Goal: Task Accomplishment & Management: Use online tool/utility

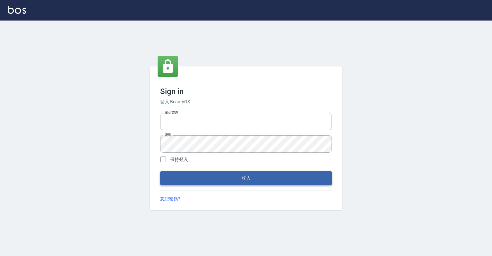
type input "0918176355"
click at [291, 179] on button "登入" at bounding box center [246, 177] width 172 height 13
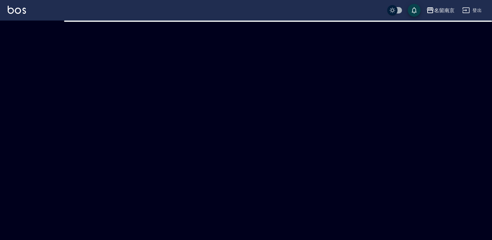
checkbox input "true"
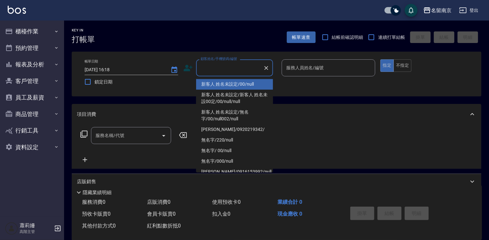
click at [236, 65] on input "顧客姓名/手機號碼/編號" at bounding box center [230, 67] width 62 height 11
type input "新客人 姓名未設定/00/null"
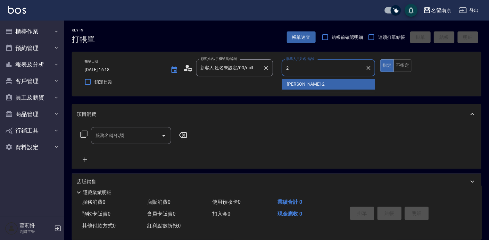
type input "[PERSON_NAME]-2"
type button "true"
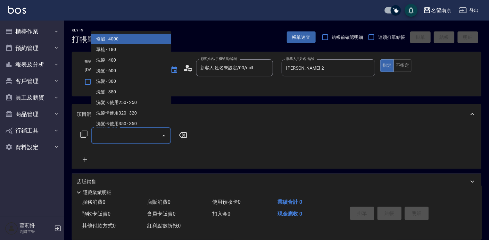
click at [152, 131] on input "服務名稱/代號" at bounding box center [126, 135] width 65 height 11
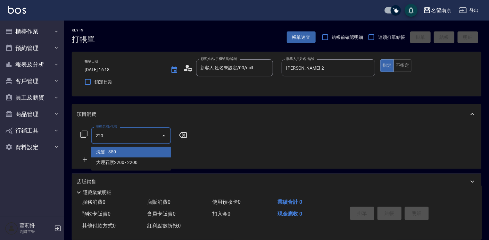
type input "洗髮(220)"
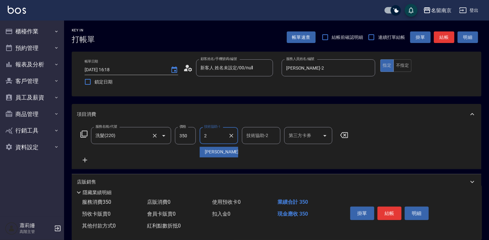
type input "[PERSON_NAME]-2"
click at [390, 211] on button "結帳" at bounding box center [389, 212] width 24 height 13
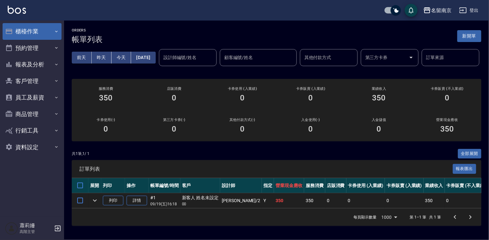
click at [30, 32] on button "櫃檯作業" at bounding box center [32, 31] width 59 height 17
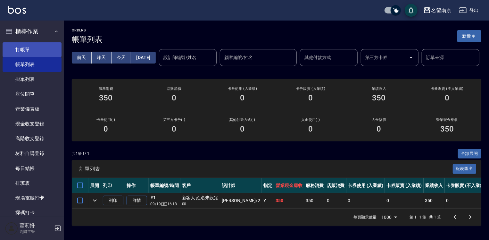
click at [32, 48] on link "打帳單" at bounding box center [32, 49] width 59 height 15
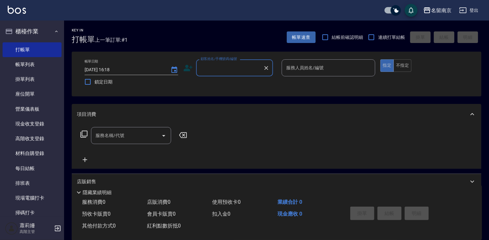
click at [228, 69] on input "顧客姓名/手機號碼/編號" at bounding box center [230, 67] width 62 height 11
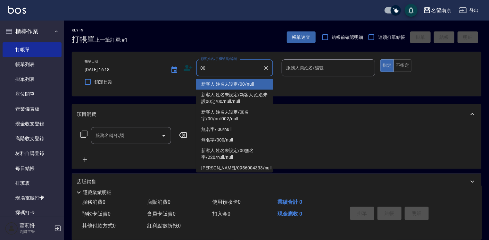
type input "新客人 姓名未設定/00/null"
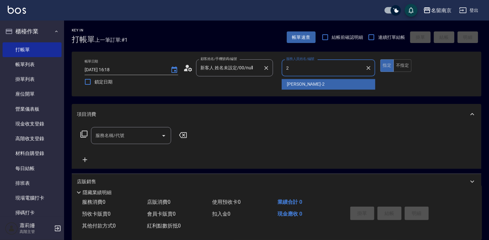
type input "[PERSON_NAME]-2"
type button "true"
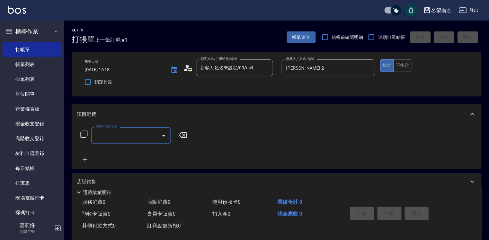
click at [124, 138] on input "服務名稱/代號" at bounding box center [126, 135] width 65 height 11
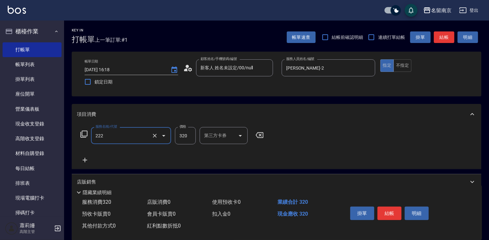
type input "洗髮卡使用320(222)"
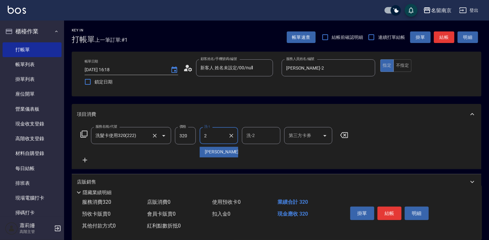
type input "[PERSON_NAME]-2"
click at [86, 159] on icon at bounding box center [85, 160] width 16 height 8
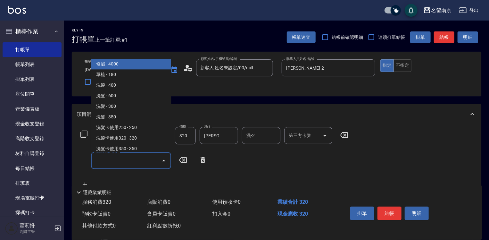
click at [115, 163] on input "服務名稱/代號" at bounding box center [126, 160] width 65 height 11
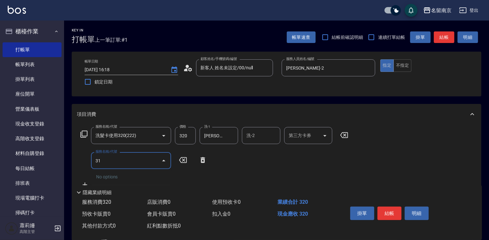
type input "3"
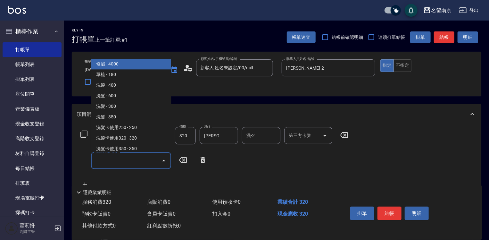
click at [85, 132] on icon at bounding box center [84, 134] width 8 height 8
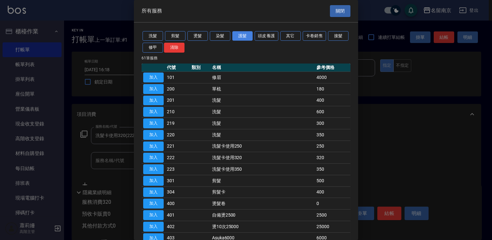
click at [244, 34] on button "護髮" at bounding box center [242, 36] width 21 height 10
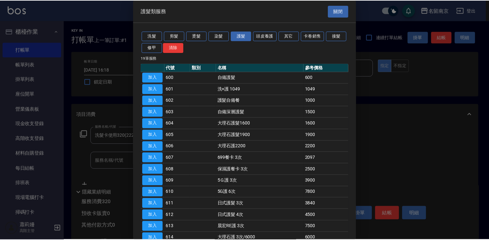
scroll to position [83, 0]
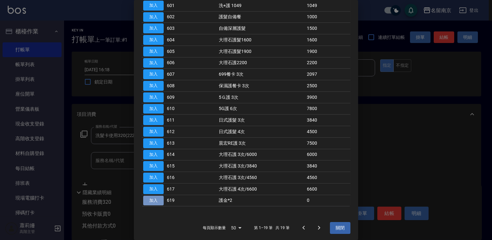
click at [157, 197] on button "加入" at bounding box center [153, 200] width 21 height 10
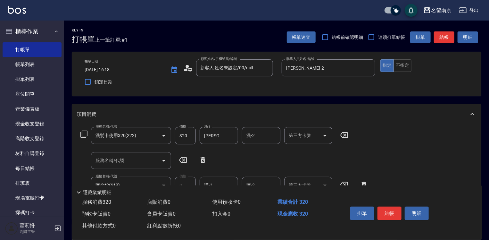
scroll to position [64, 0]
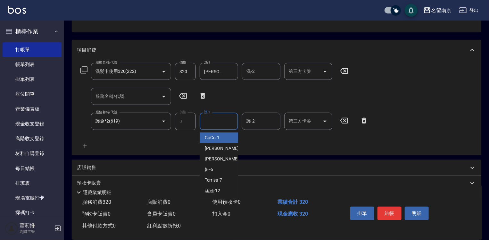
click at [220, 121] on input "護-1" at bounding box center [219, 120] width 33 height 11
click at [228, 147] on div "[PERSON_NAME] -2" at bounding box center [219, 148] width 38 height 11
type input "[PERSON_NAME]-2"
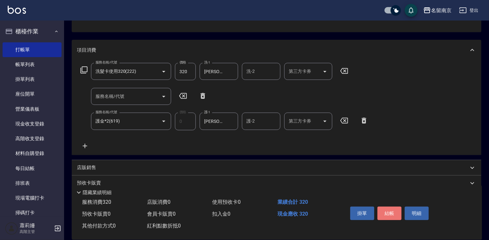
drag, startPoint x: 389, startPoint y: 210, endPoint x: 386, endPoint y: 145, distance: 64.8
click at [389, 181] on div "Key In 打帳單 上一筆訂單:#1 帳單速查 結帳前確認明細 連續打單結帳 掛單 結帳 明細 帳單日期 [DATE] 16:18 鎖定日期 顧客姓名/手機…" at bounding box center [276, 127] width 425 height 343
click at [298, 72] on input "第三方卡券" at bounding box center [303, 71] width 33 height 11
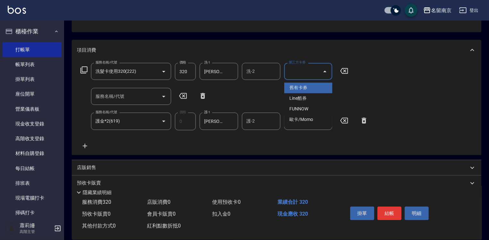
click at [308, 85] on span "舊有卡券" at bounding box center [308, 88] width 48 height 11
type input "舊有卡券"
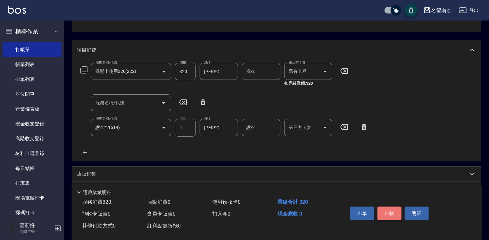
click at [394, 209] on button "結帳" at bounding box center [389, 212] width 24 height 13
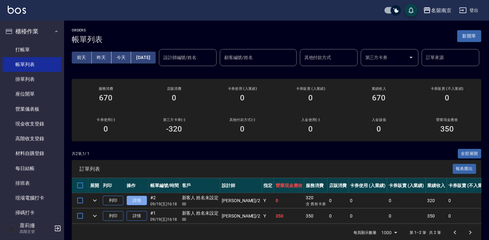
click at [142, 205] on link "詳情" at bounding box center [137, 200] width 21 height 10
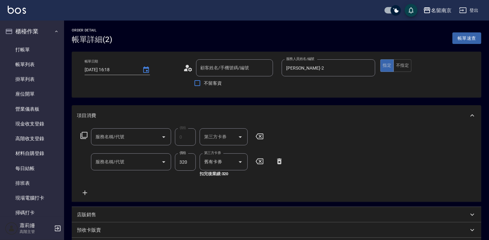
type input "[DATE] 16:18"
type input "[PERSON_NAME]-2"
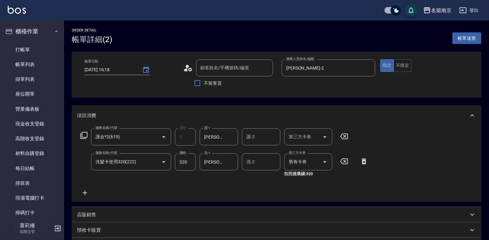
type input "新客人 姓名未設定/00/null"
type input "護金*2(619)"
type input "洗髮卡使用320(222)"
click at [29, 48] on link "打帳單" at bounding box center [32, 49] width 59 height 15
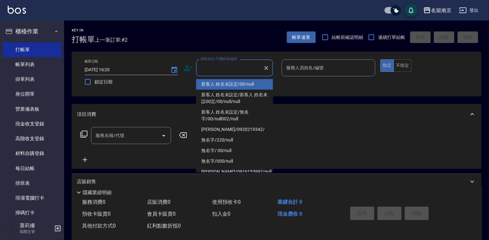
click at [221, 68] on input "顧客姓名/手機號碼/編號" at bounding box center [230, 67] width 62 height 11
type input "新客人 姓名未設定/00/null"
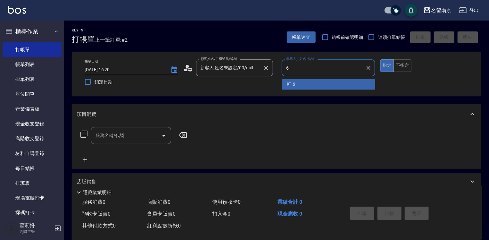
type input "軒-6"
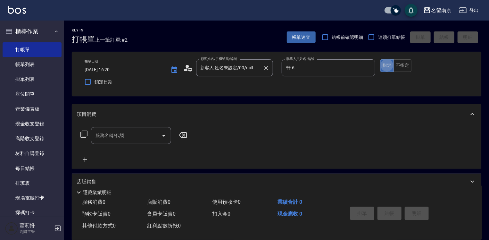
type button "true"
click at [111, 139] on input "服務名稱/代號" at bounding box center [126, 135] width 65 height 11
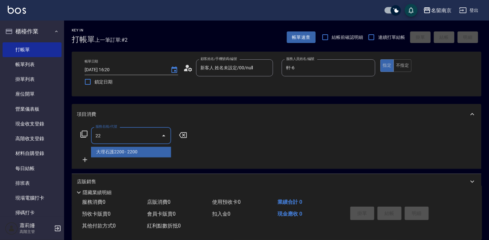
type input "22"
click at [84, 133] on icon at bounding box center [84, 134] width 8 height 8
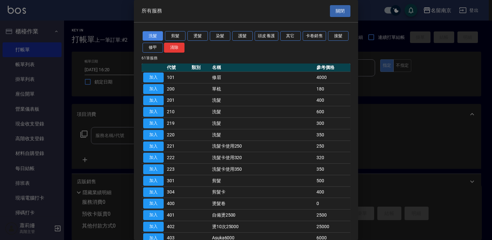
click at [157, 34] on button "洗髮" at bounding box center [153, 36] width 21 height 10
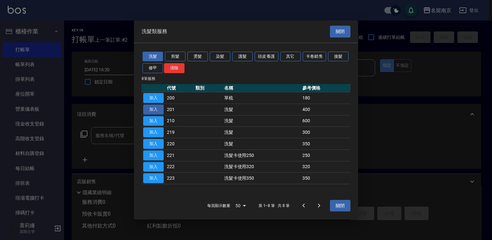
click at [152, 110] on button "加入" at bounding box center [153, 109] width 21 height 10
type input "洗髮(201)"
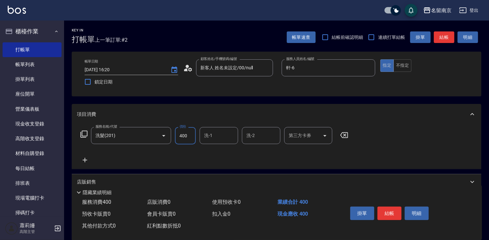
click at [193, 137] on input "400" at bounding box center [185, 135] width 21 height 17
type input "450"
type input "軒-6"
drag, startPoint x: 393, startPoint y: 209, endPoint x: 410, endPoint y: 20, distance: 190.1
click at [412, 32] on div "Key In 打帳單 上一筆訂單:#2 帳單速查 結帳前確認明細 連續打單結帳 掛單 結帳 明細 帳單日期 [DATE] 16:20 鎖定日期 顧客姓名/手機…" at bounding box center [276, 167] width 425 height 293
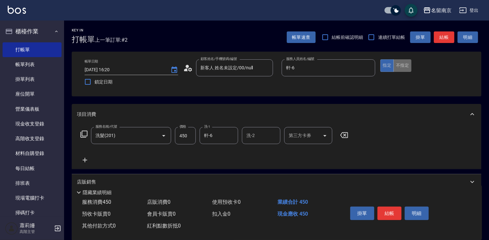
click at [408, 66] on button "不指定" at bounding box center [402, 65] width 18 height 12
click at [387, 212] on button "結帳" at bounding box center [389, 212] width 24 height 13
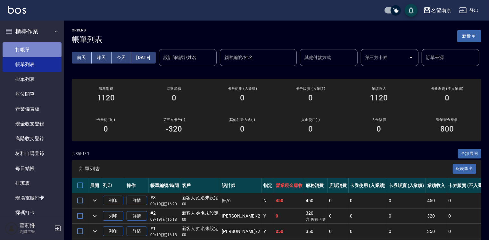
click at [32, 48] on link "打帳單" at bounding box center [32, 49] width 59 height 15
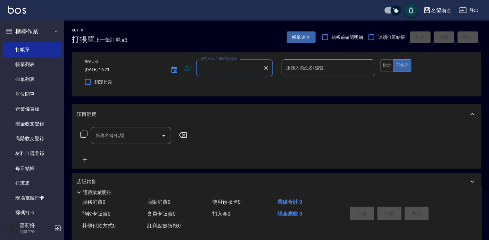
click at [374, 37] on input "連續打單結帳" at bounding box center [371, 36] width 13 height 13
checkbox input "true"
click at [230, 70] on input "顧客姓名/手機號碼/編號" at bounding box center [230, 67] width 62 height 11
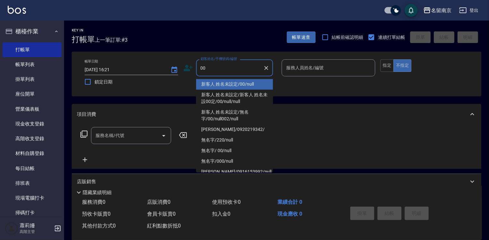
type input "新客人 姓名未設定/00/null"
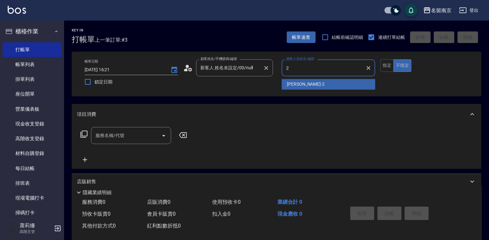
type input "[PERSON_NAME]-2"
type button "false"
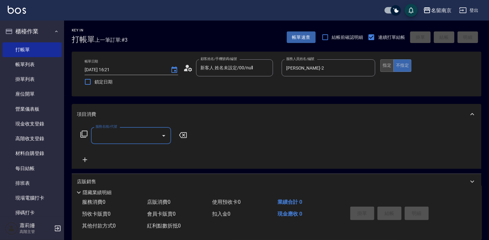
click at [388, 64] on button "指定" at bounding box center [387, 65] width 14 height 12
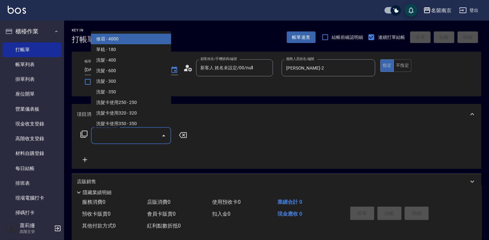
drag, startPoint x: 137, startPoint y: 137, endPoint x: 284, endPoint y: 168, distance: 149.7
click at [140, 137] on input "服務名稱/代號" at bounding box center [126, 135] width 65 height 11
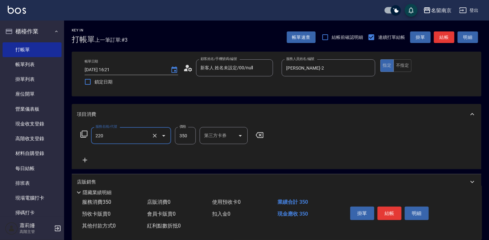
type input "洗髮(220)"
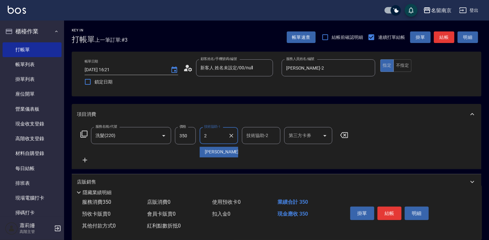
type input "[PERSON_NAME]-2"
click at [85, 160] on icon at bounding box center [85, 160] width 4 height 4
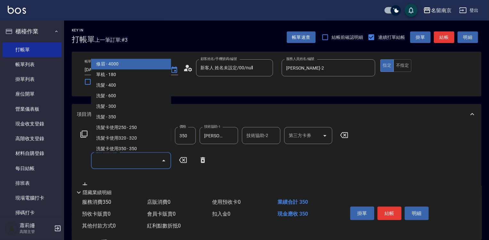
click at [119, 162] on input "服務名稱/代號" at bounding box center [126, 160] width 65 height 11
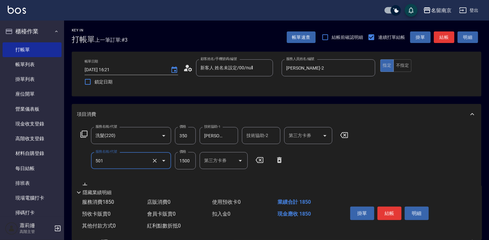
type input "染髮(1500)(501)"
type input "2200"
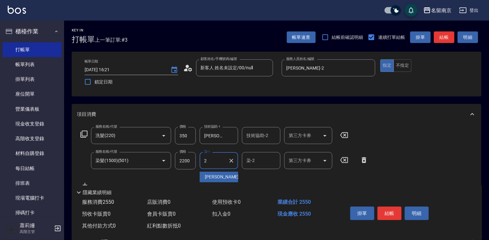
type input "[PERSON_NAME]-2"
click at [83, 134] on icon at bounding box center [84, 134] width 8 height 8
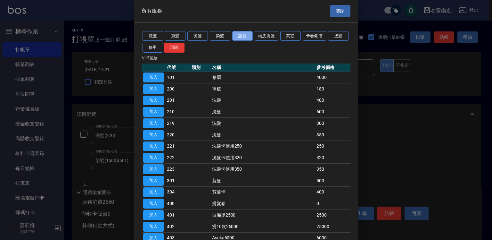
click at [241, 35] on button "護髮" at bounding box center [242, 36] width 21 height 10
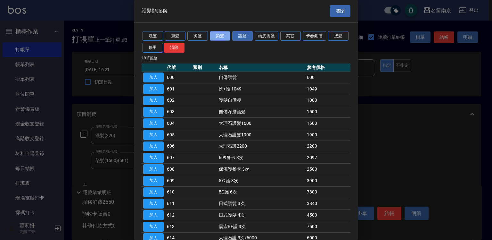
click at [222, 37] on button "染髮" at bounding box center [220, 36] width 21 height 10
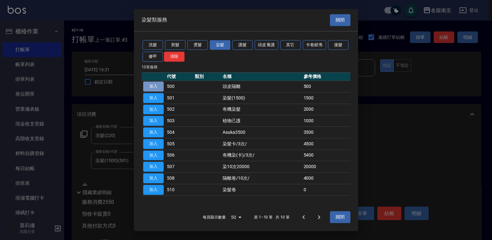
click at [160, 87] on button "加入" at bounding box center [153, 86] width 21 height 10
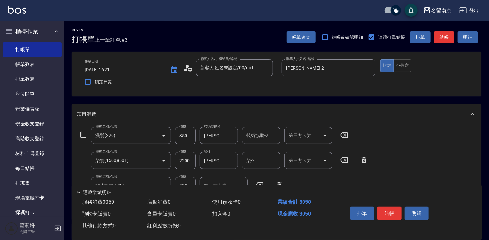
scroll to position [96, 0]
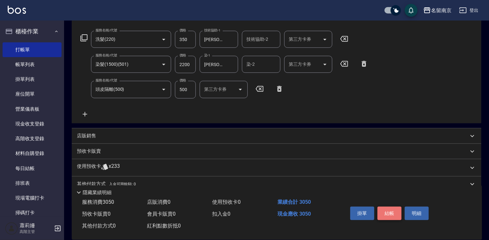
click at [397, 210] on button "結帳" at bounding box center [389, 212] width 24 height 13
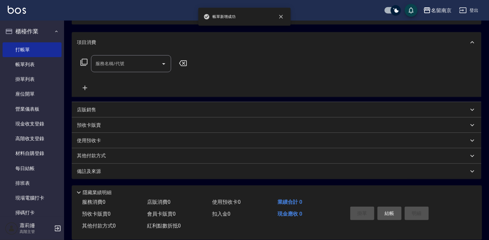
scroll to position [0, 0]
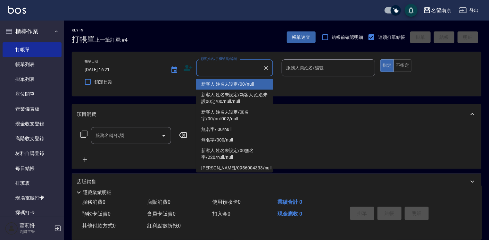
click at [216, 67] on input "顧客姓名/手機號碼/編號" at bounding box center [230, 67] width 62 height 11
type input "新客人 姓名未設定/00/null"
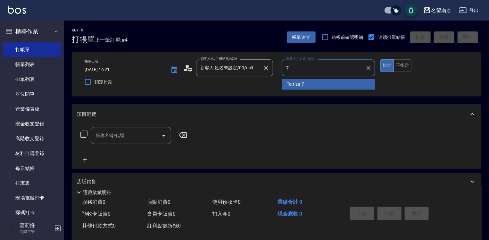
type input "Terrisa-7"
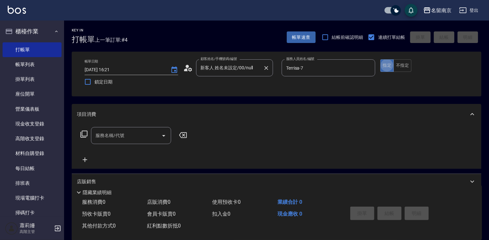
type button "true"
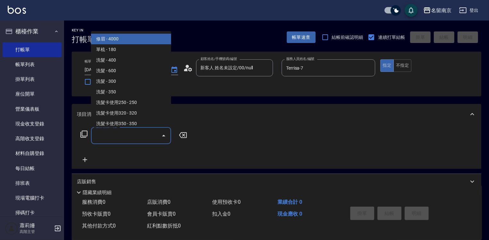
click at [105, 133] on input "服務名稱/代號" at bounding box center [126, 135] width 65 height 11
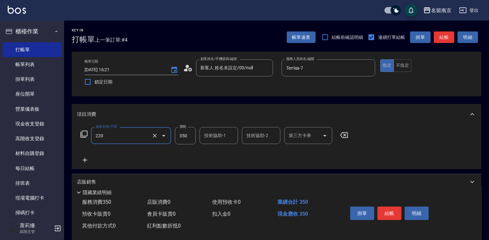
type input "洗髮(220)"
type input "Terrisa-7"
click at [386, 207] on button "結帳" at bounding box center [389, 212] width 24 height 13
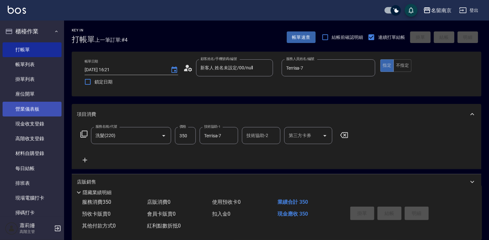
type input "[DATE] 16:22"
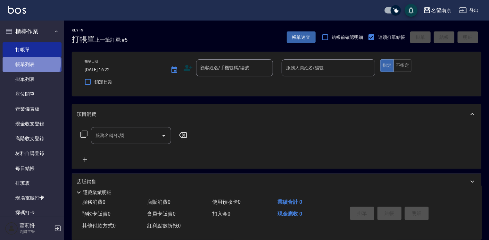
click at [31, 63] on link "帳單列表" at bounding box center [32, 64] width 59 height 15
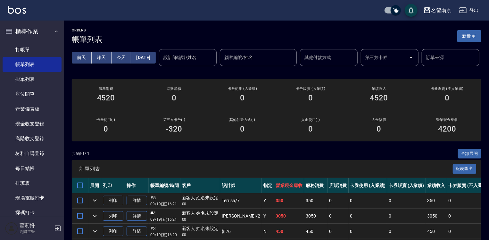
scroll to position [128, 0]
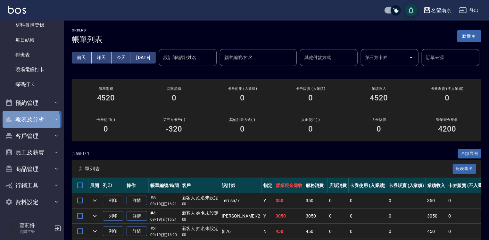
click at [28, 121] on button "報表及分析" at bounding box center [32, 119] width 59 height 17
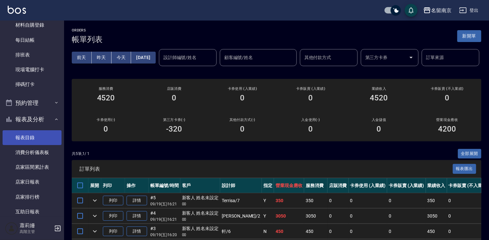
click at [33, 132] on link "報表目錄" at bounding box center [32, 137] width 59 height 15
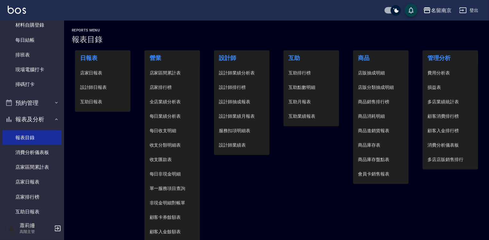
click at [96, 86] on span "設計師日報表" at bounding box center [103, 87] width 46 height 7
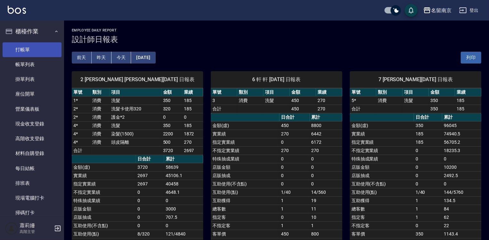
click at [26, 43] on link "打帳單" at bounding box center [32, 49] width 59 height 15
